Goal: Transaction & Acquisition: Purchase product/service

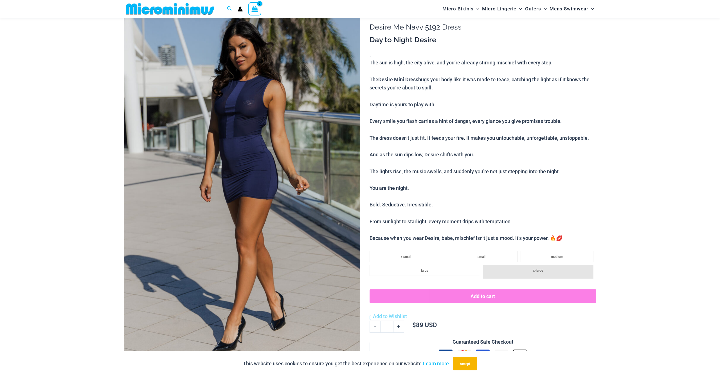
scroll to position [41, 0]
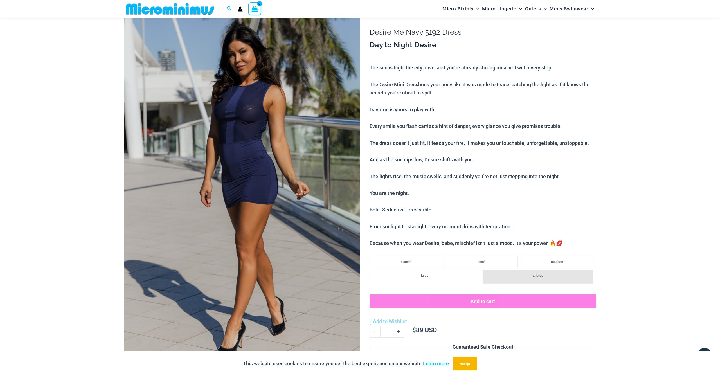
click at [235, 157] on img at bounding box center [242, 187] width 236 height 355
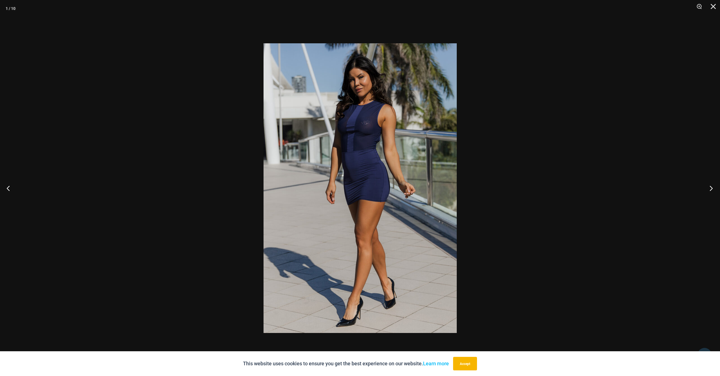
click at [716, 189] on button "Next" at bounding box center [709, 188] width 21 height 28
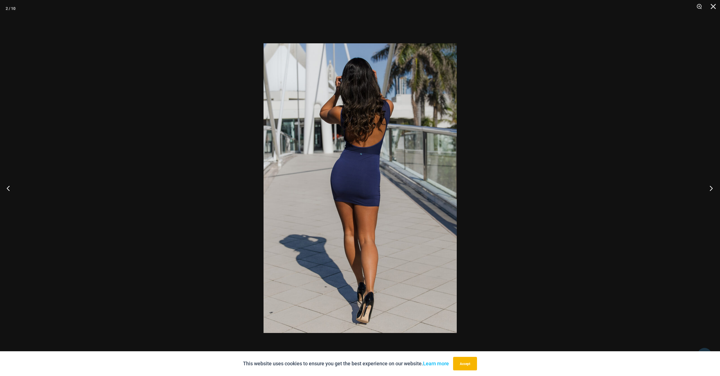
click at [716, 189] on button "Next" at bounding box center [709, 188] width 21 height 28
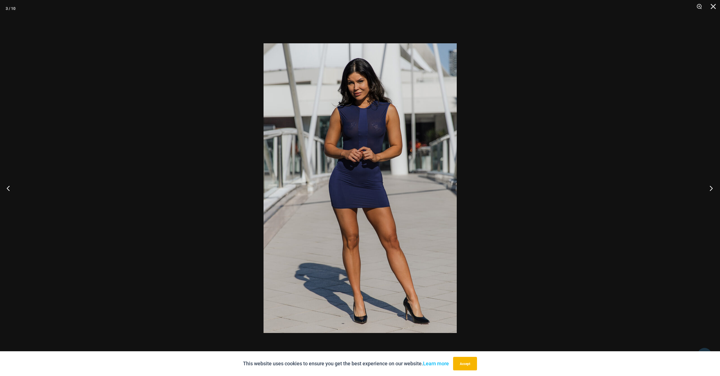
click at [716, 189] on button "Next" at bounding box center [709, 188] width 21 height 28
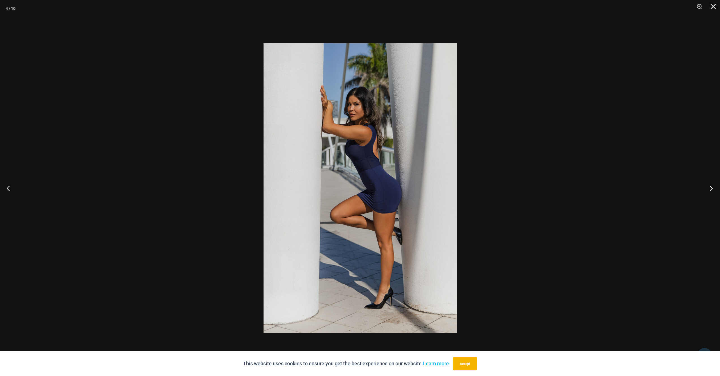
click at [716, 189] on button "Next" at bounding box center [709, 188] width 21 height 28
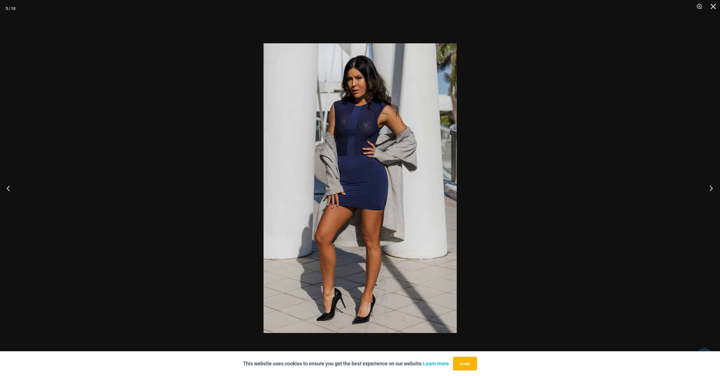
click at [716, 189] on button "Next" at bounding box center [709, 188] width 21 height 28
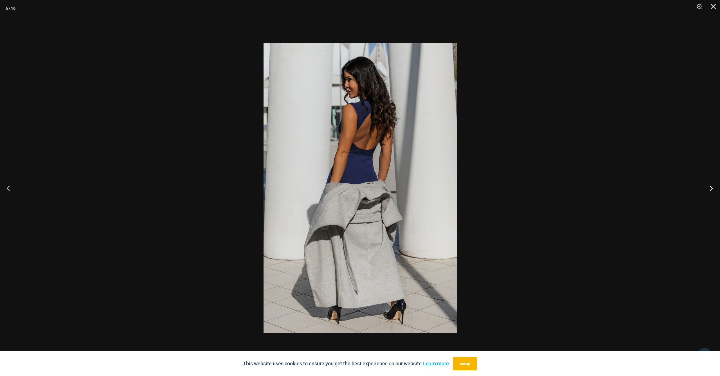
click at [716, 189] on button "Next" at bounding box center [709, 188] width 21 height 28
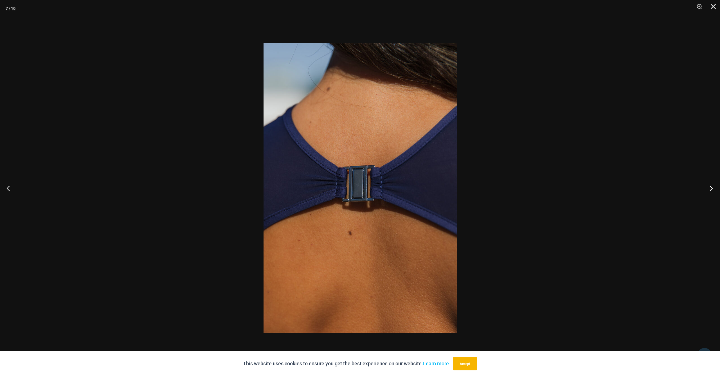
click at [716, 189] on button "Next" at bounding box center [709, 188] width 21 height 28
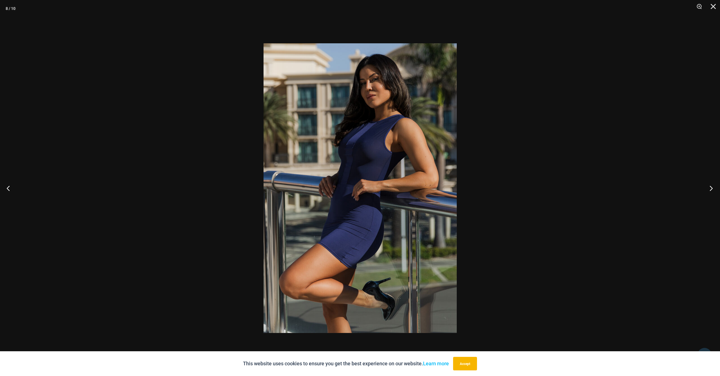
click at [716, 189] on button "Next" at bounding box center [709, 188] width 21 height 28
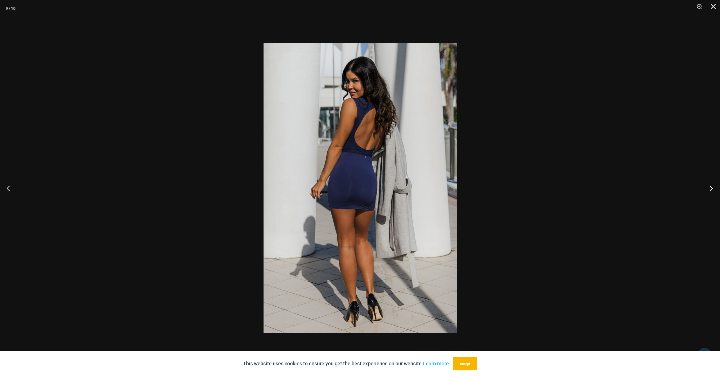
click at [716, 189] on button "Next" at bounding box center [709, 188] width 21 height 28
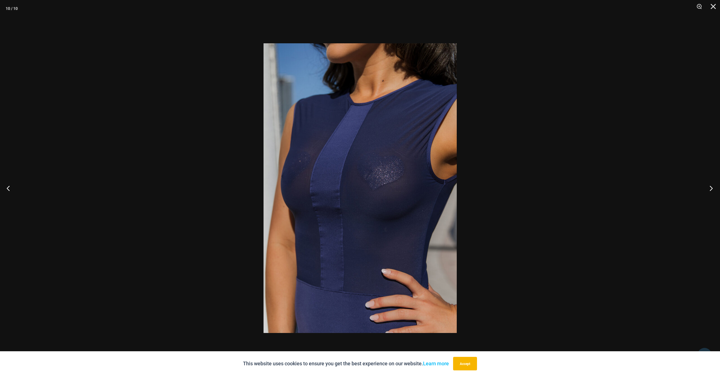
click at [716, 189] on button "Next" at bounding box center [709, 188] width 21 height 28
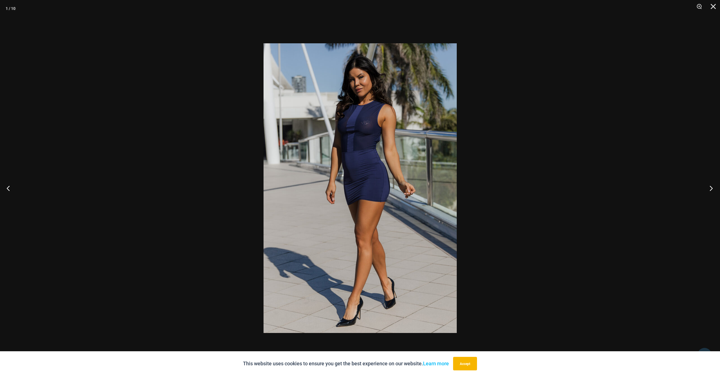
click at [716, 189] on button "Next" at bounding box center [709, 188] width 21 height 28
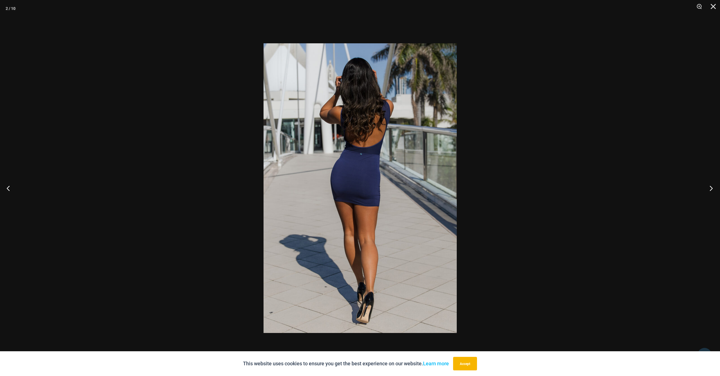
click at [716, 189] on button "Next" at bounding box center [709, 188] width 21 height 28
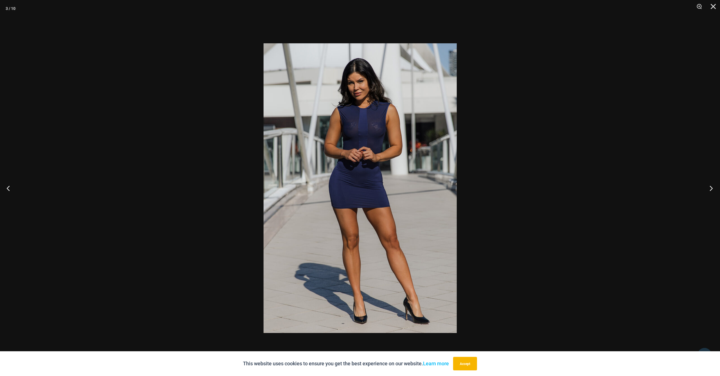
click at [716, 189] on button "Next" at bounding box center [709, 188] width 21 height 28
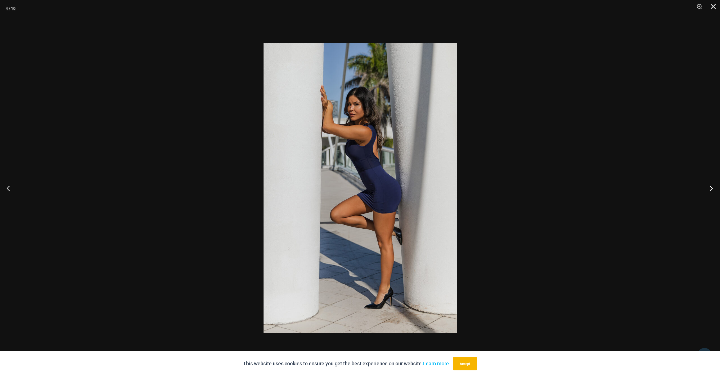
click at [716, 189] on button "Next" at bounding box center [709, 188] width 21 height 28
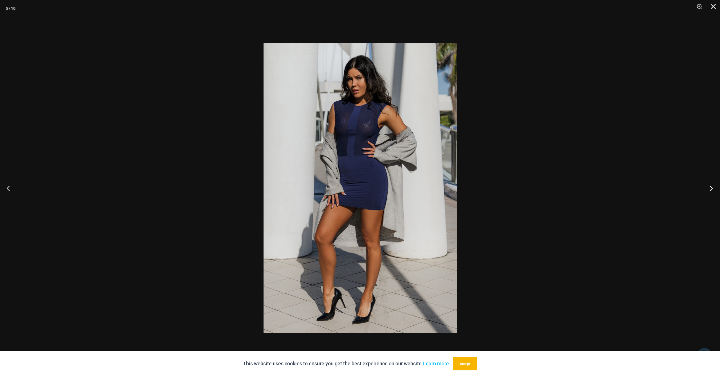
click at [716, 189] on button "Next" at bounding box center [709, 188] width 21 height 28
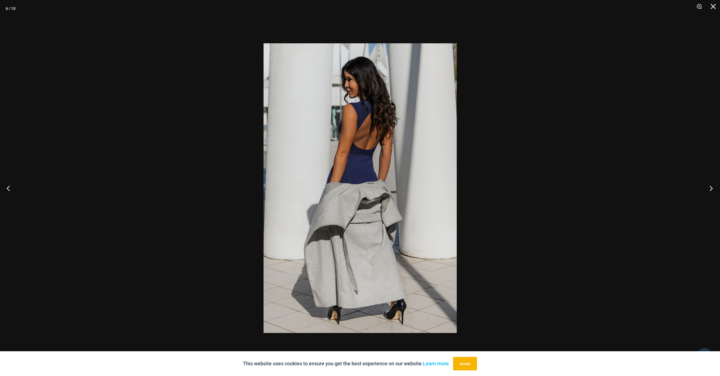
click at [716, 189] on button "Next" at bounding box center [709, 188] width 21 height 28
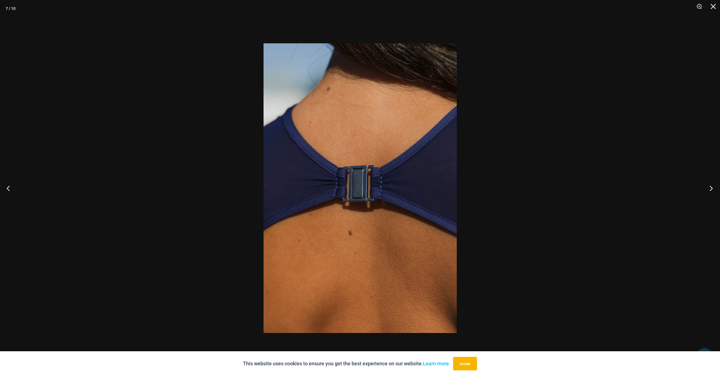
click at [716, 189] on button "Next" at bounding box center [709, 188] width 21 height 28
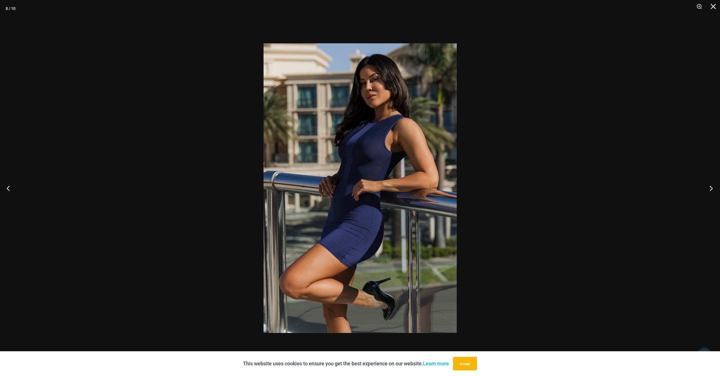
click at [716, 189] on button "Next" at bounding box center [709, 188] width 21 height 28
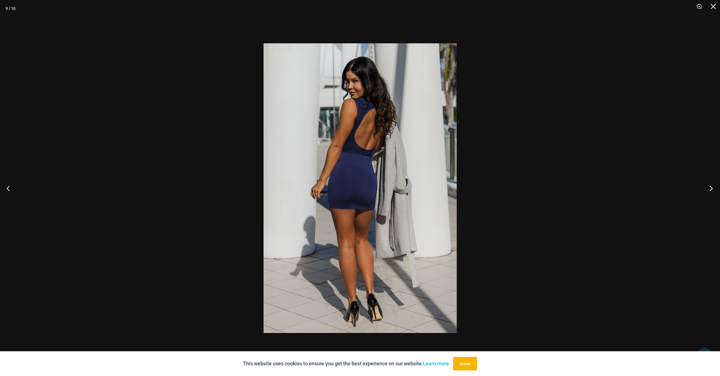
click at [716, 189] on button "Next" at bounding box center [709, 188] width 21 height 28
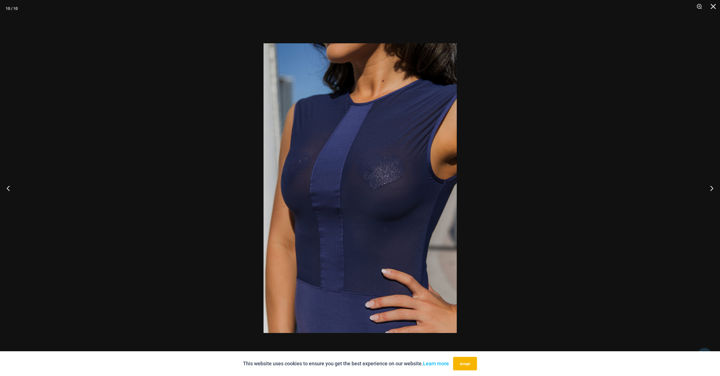
click at [645, 252] on div at bounding box center [360, 188] width 720 height 376
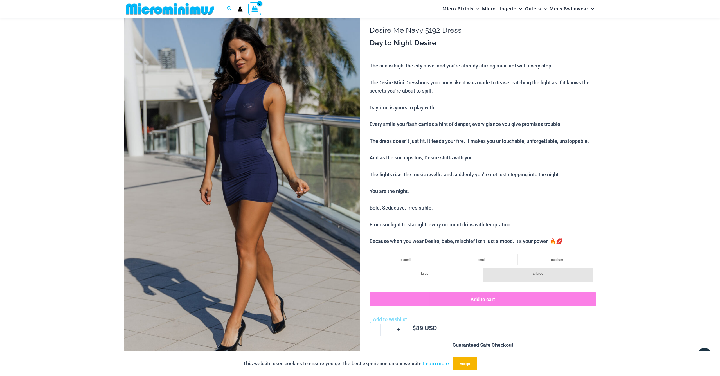
scroll to position [43, 0]
